Goal: Information Seeking & Learning: Understand process/instructions

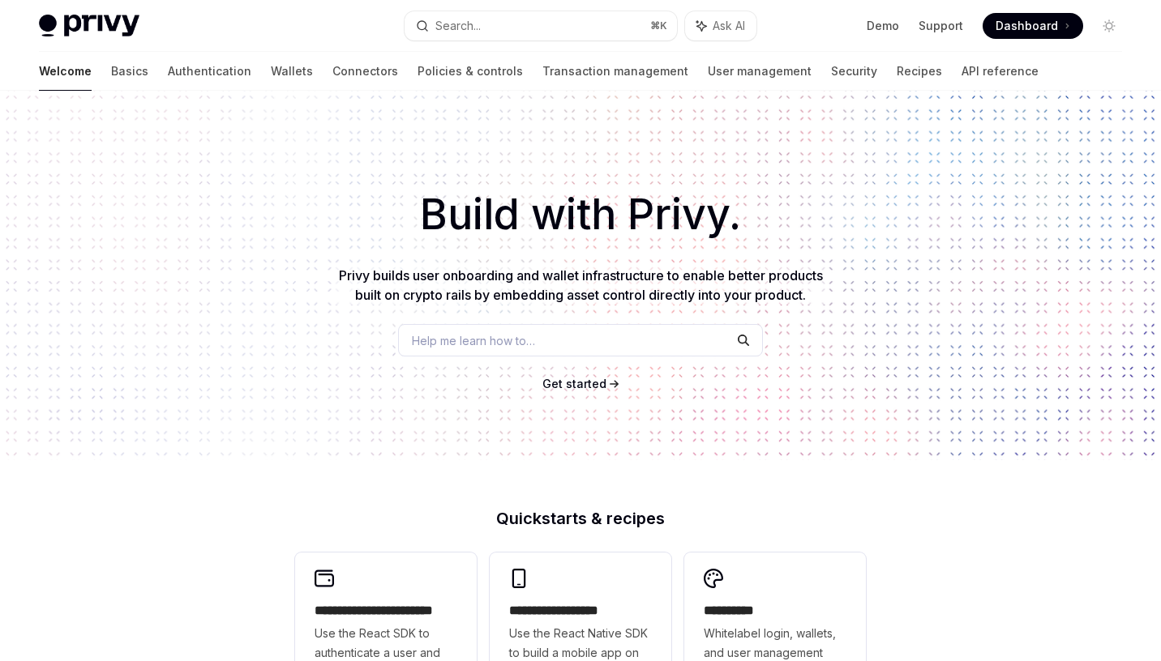
click at [897, 335] on div "Build with Privy. Privy builds user onboarding and wallet infrastructure to ena…" at bounding box center [580, 276] width 1161 height 370
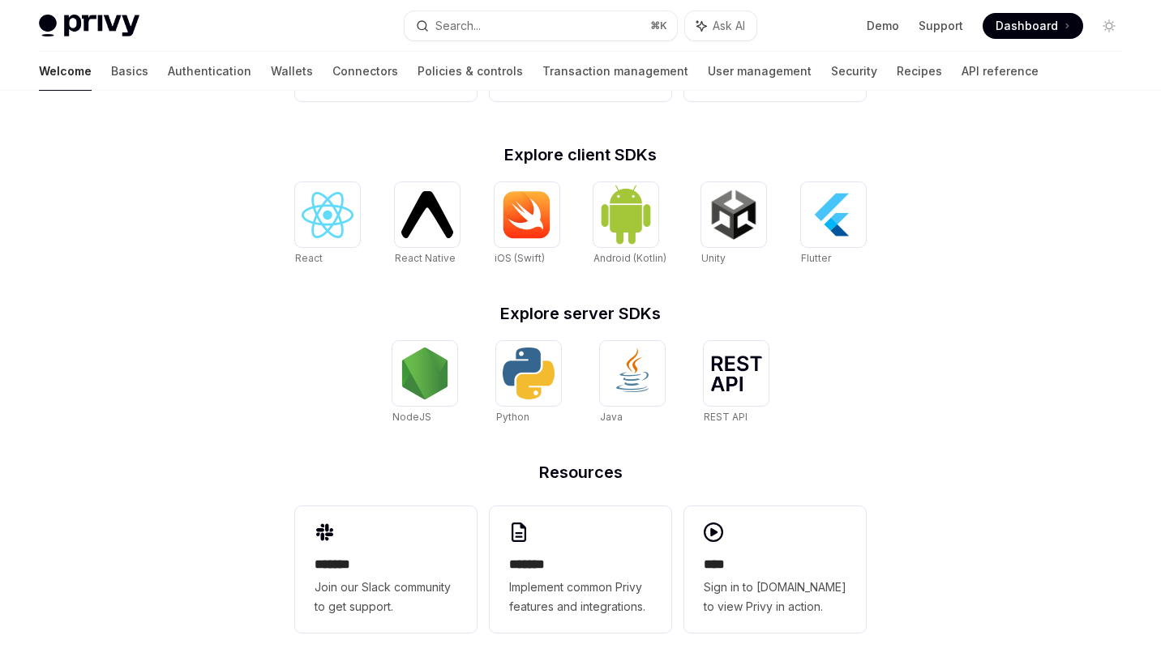
scroll to position [611, 0]
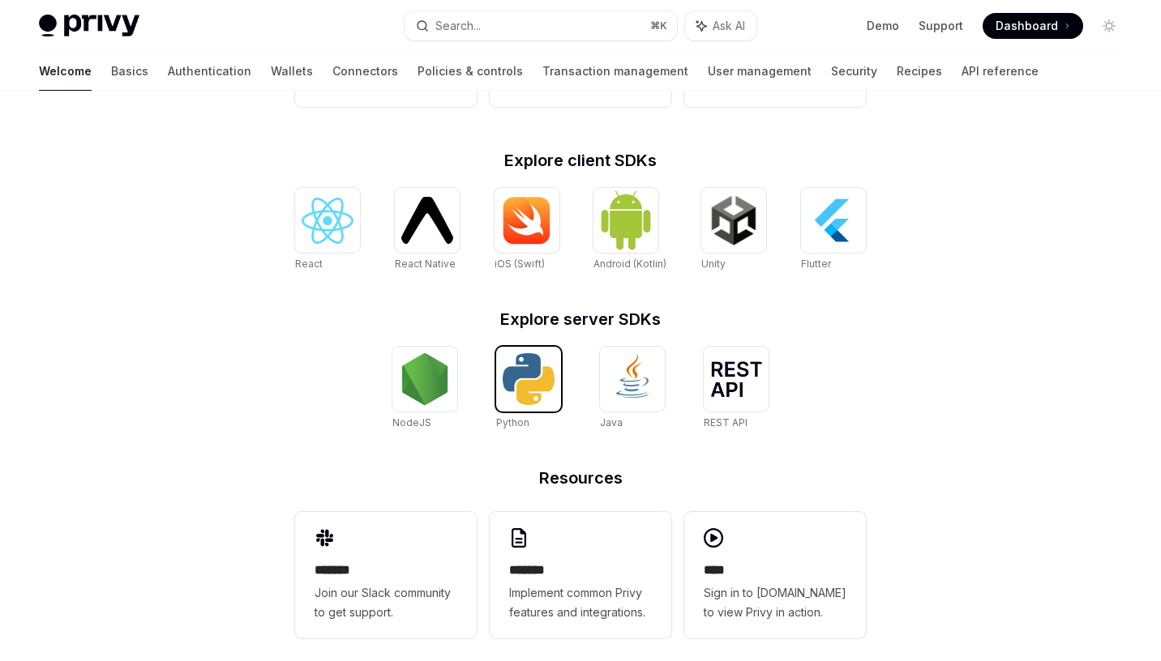
click at [520, 394] on img at bounding box center [528, 379] width 52 height 52
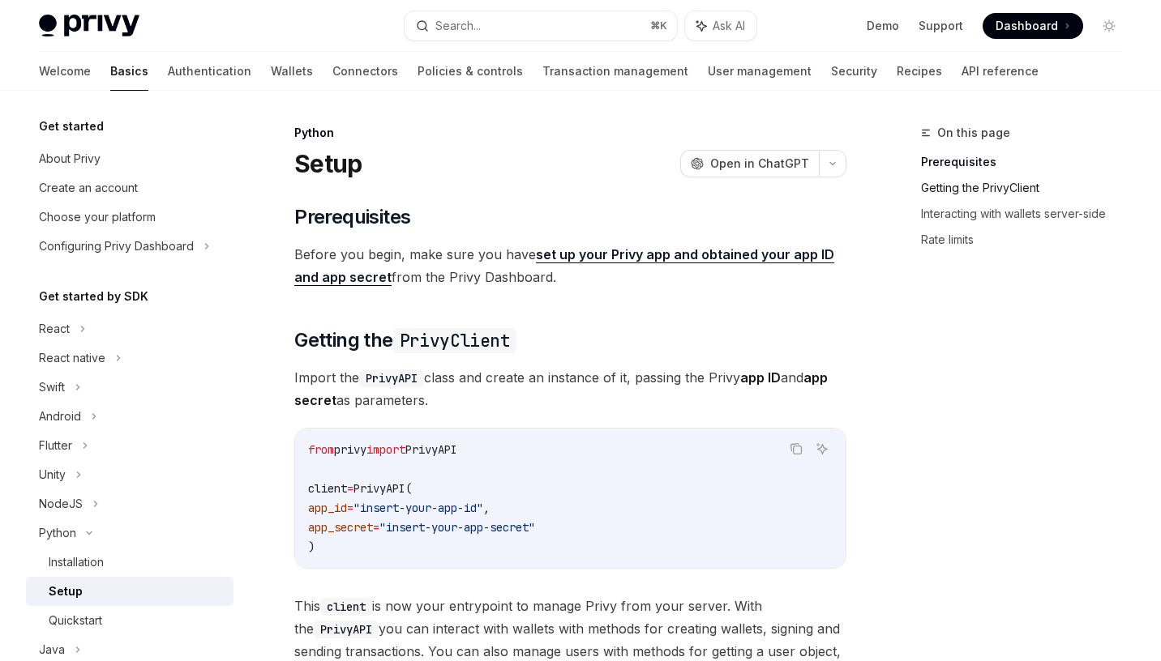
click at [978, 190] on link "Getting the PrivyClient" at bounding box center [1028, 188] width 214 height 26
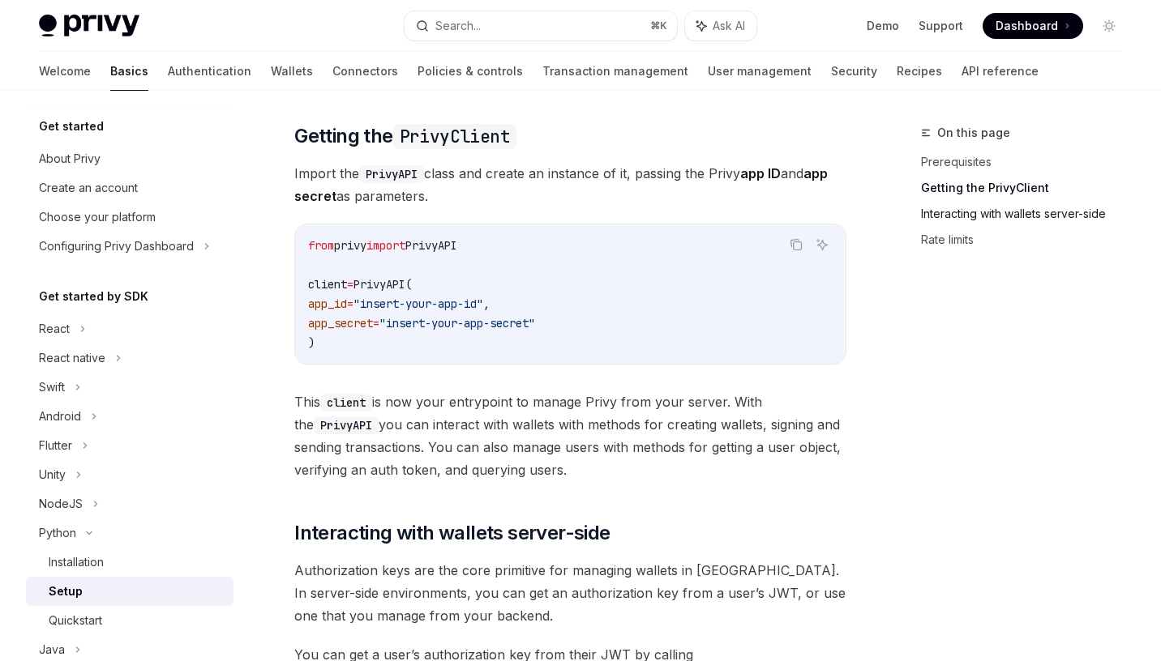
click at [964, 219] on link "Interacting with wallets server-side" at bounding box center [1028, 214] width 214 height 26
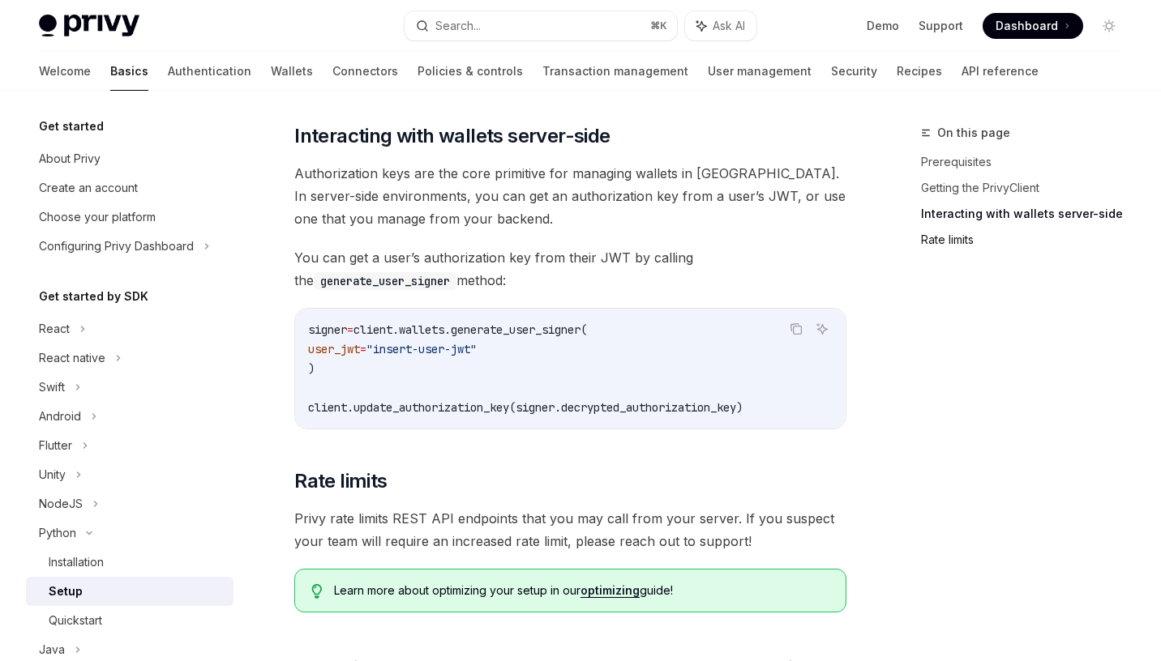
click at [944, 246] on link "Rate limits" at bounding box center [1028, 240] width 214 height 26
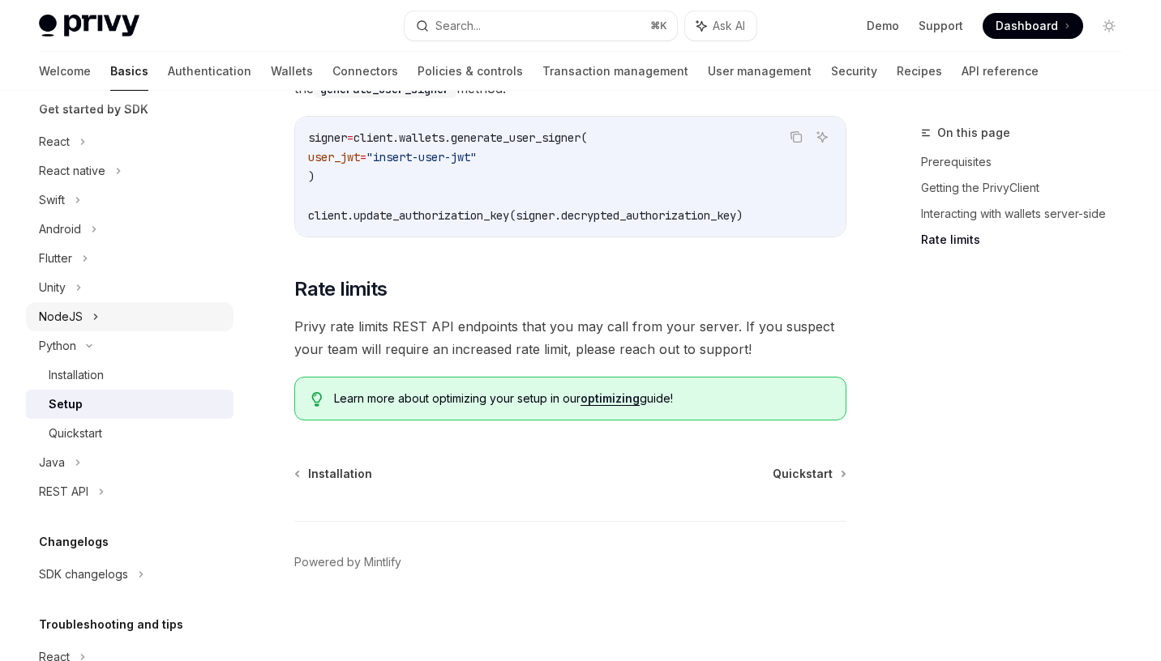
scroll to position [208, 0]
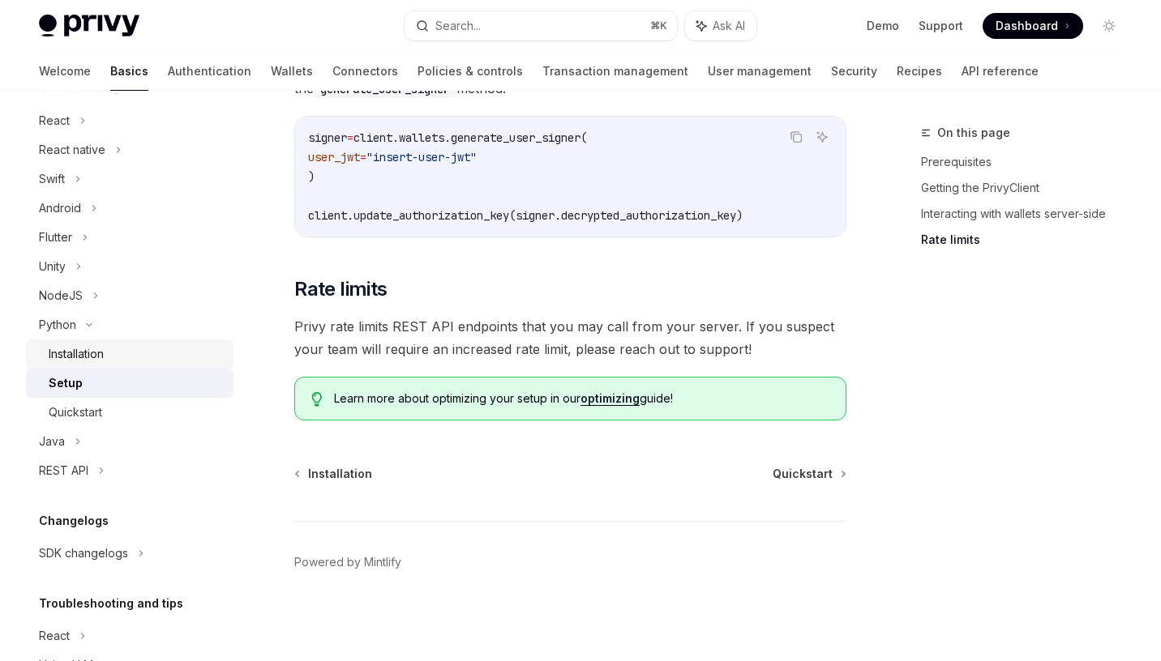
click at [101, 365] on link "Installation" at bounding box center [129, 354] width 207 height 29
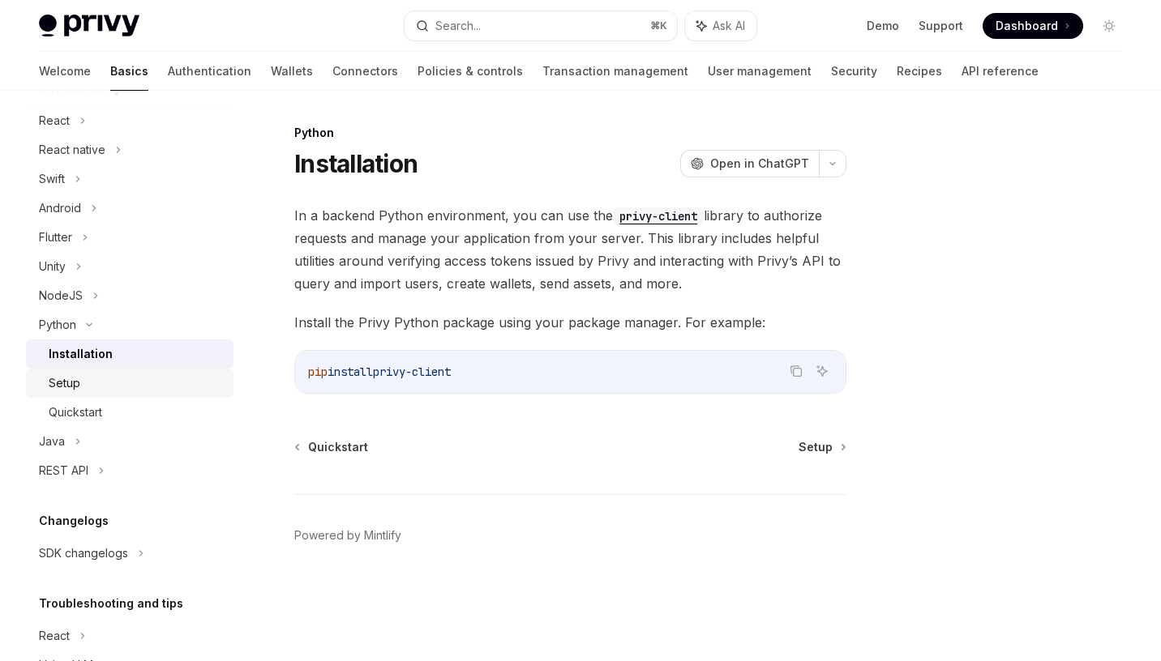
click at [95, 387] on div "Setup" at bounding box center [136, 383] width 175 height 19
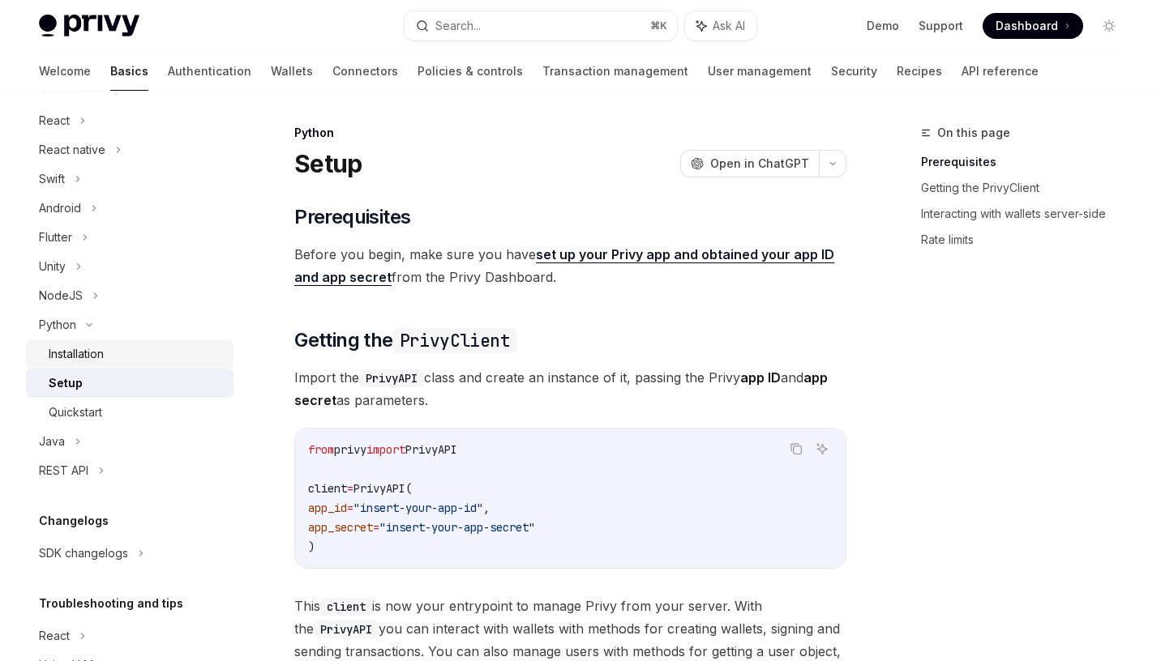
click at [103, 363] on div "Installation" at bounding box center [76, 353] width 55 height 19
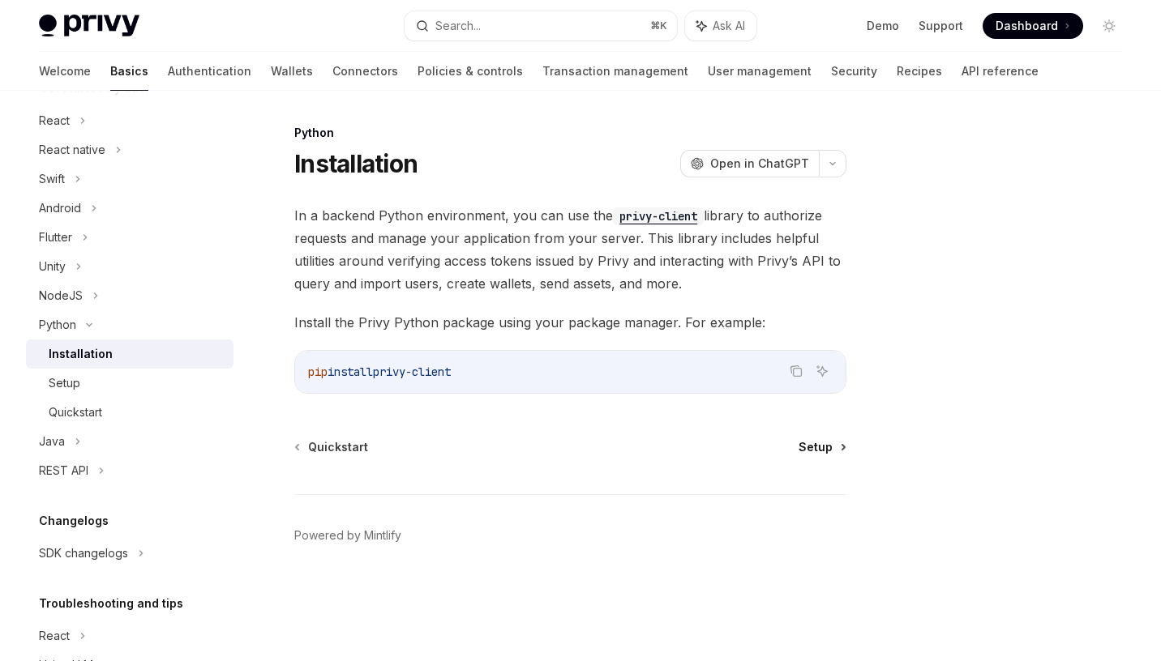
click at [816, 446] on span "Setup" at bounding box center [815, 447] width 34 height 16
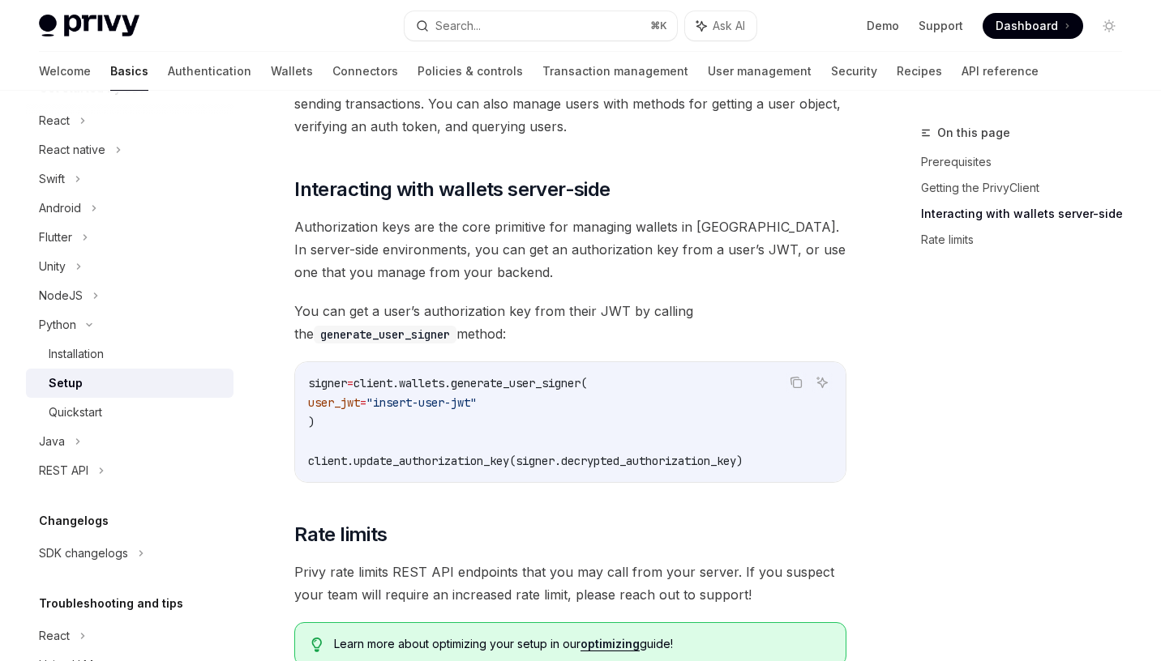
scroll to position [793, 0]
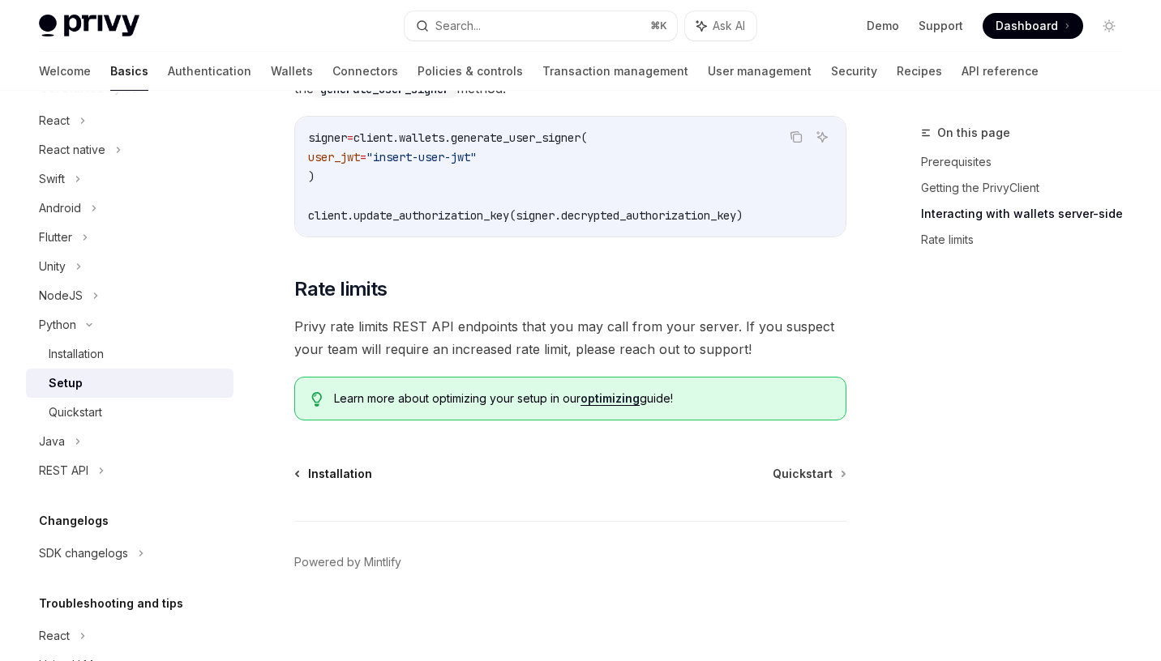
click at [350, 470] on span "Installation" at bounding box center [340, 474] width 64 height 16
type textarea "*"
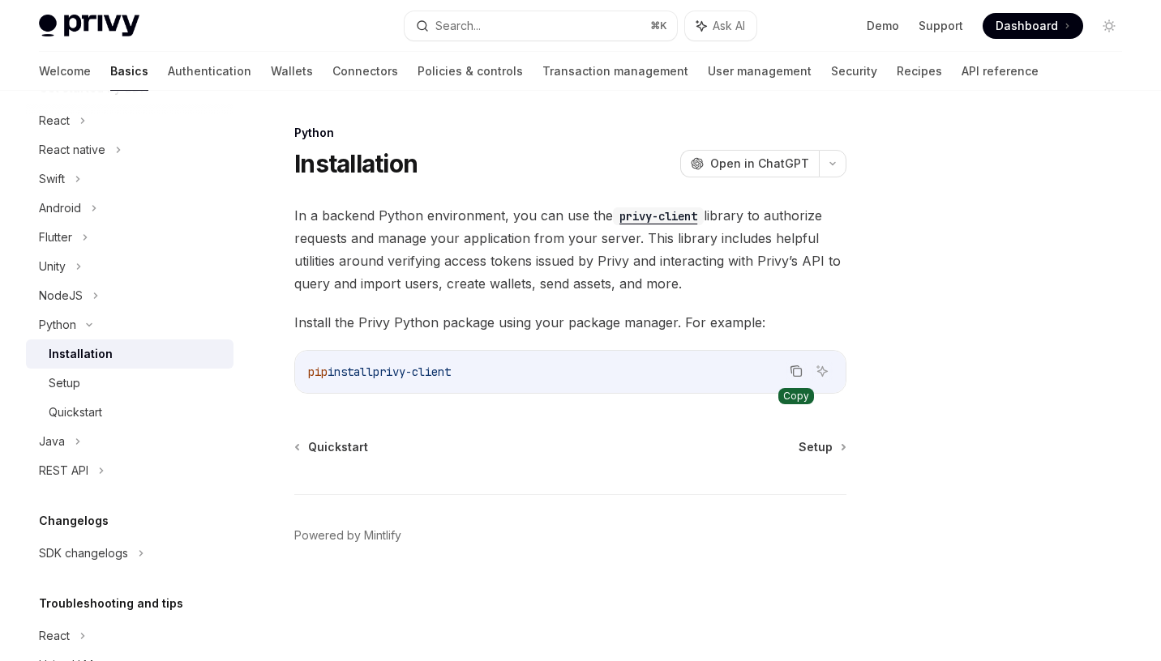
click at [791, 373] on icon "Copy the contents from the code block" at bounding box center [795, 369] width 8 height 7
drag, startPoint x: 482, startPoint y: 371, endPoint x: 393, endPoint y: 370, distance: 89.2
click at [393, 370] on code "pip install privy-client" at bounding box center [570, 371] width 524 height 19
copy span "privy-client"
